Goal: Information Seeking & Learning: Learn about a topic

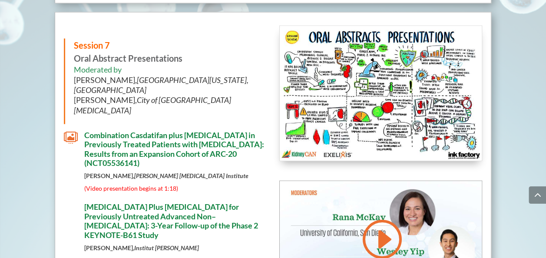
scroll to position [4282, 0]
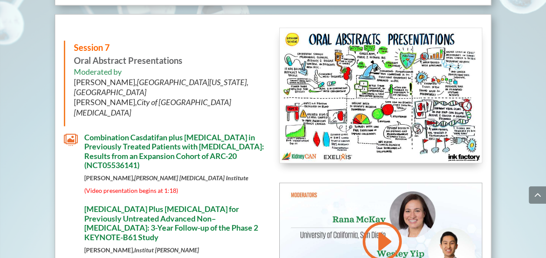
click at [140, 204] on span "[MEDICAL_DATA] Plus [MEDICAL_DATA] for Previously Untreated Advanced Non–[MEDIC…" at bounding box center [171, 223] width 174 height 38
click at [149, 258] on span "(Video presentation begins at 14:45)" at bounding box center [132, 262] width 97 height 7
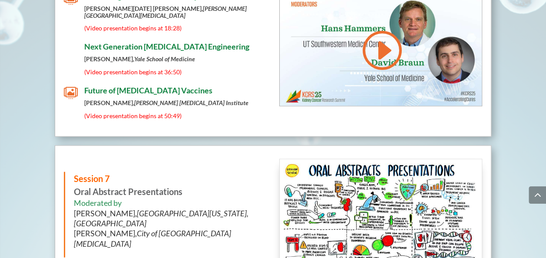
click at [386, 159] on img at bounding box center [381, 226] width 202 height 135
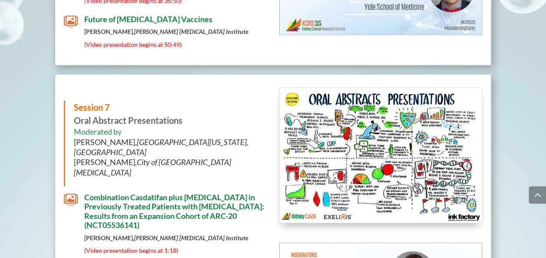
scroll to position [4224, 0]
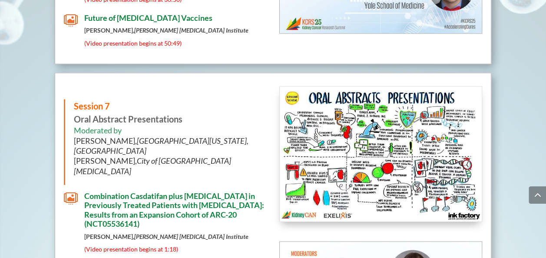
click at [64, 192] on span "" at bounding box center [71, 199] width 14 height 14
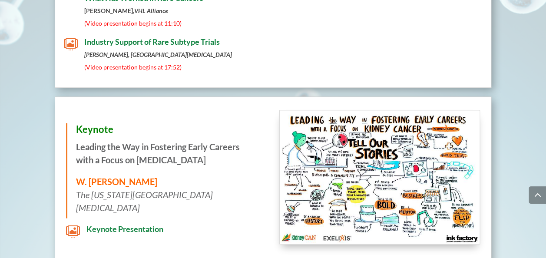
scroll to position [4210, 0]
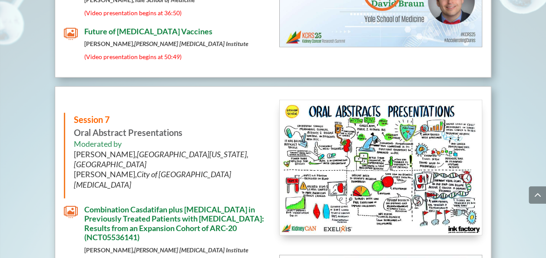
drag, startPoint x: 142, startPoint y: 102, endPoint x: 133, endPoint y: 104, distance: 9.9
